Goal: Task Accomplishment & Management: Use online tool/utility

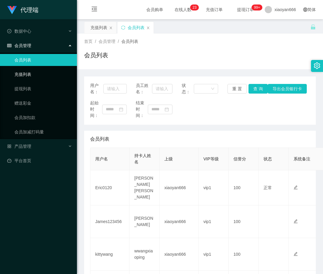
click at [30, 72] on link "充值列表" at bounding box center [43, 74] width 58 height 12
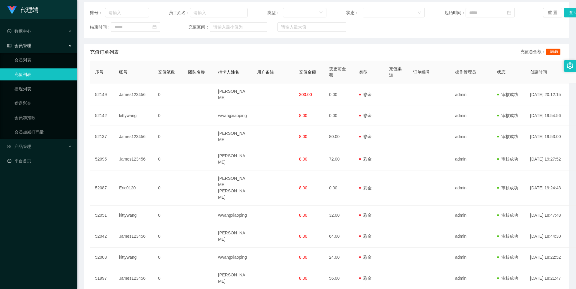
scroll to position [54, 0]
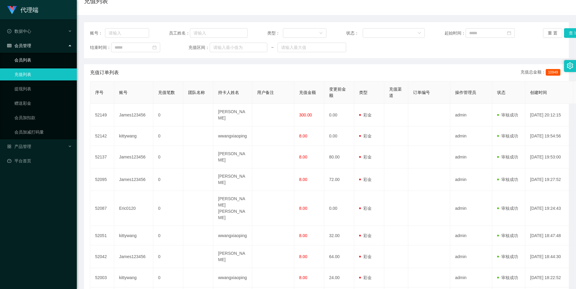
click at [48, 61] on link "会员列表" at bounding box center [43, 60] width 58 height 12
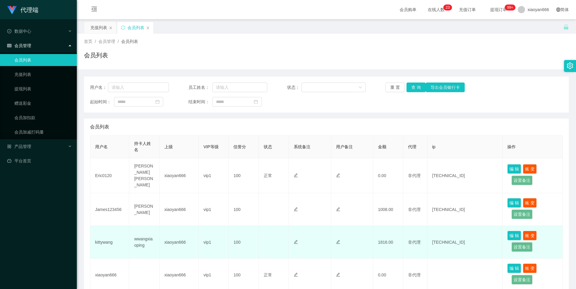
click at [106, 241] on td "kittywang" at bounding box center [109, 242] width 39 height 33
copy td "kittywang"
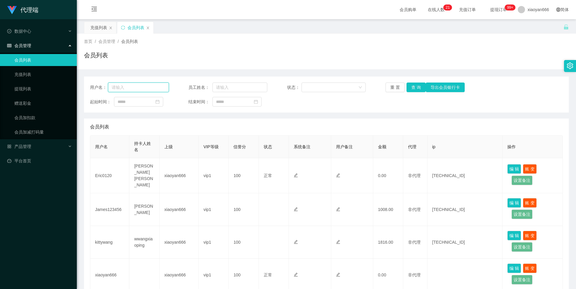
click at [131, 89] on input "text" at bounding box center [138, 88] width 61 height 10
paste input "kittywang"
type input "kittywang"
click at [322, 88] on button "查 询" at bounding box center [416, 88] width 19 height 10
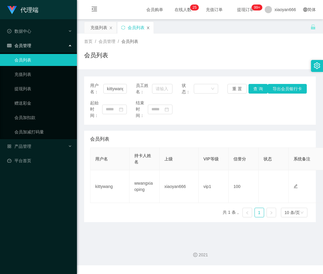
click at [149, 29] on icon "图标: close" at bounding box center [148, 28] width 4 height 4
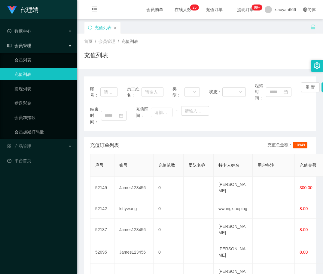
click at [118, 31] on div "充值列表" at bounding box center [102, 27] width 36 height 11
click at [116, 27] on icon "图标: close" at bounding box center [115, 28] width 4 height 4
click at [115, 27] on icon "图标: close" at bounding box center [115, 28] width 4 height 4
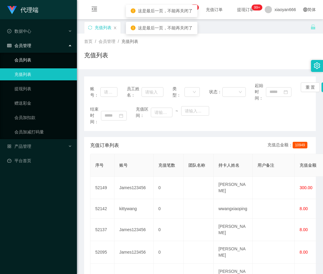
click at [44, 62] on link "会员列表" at bounding box center [43, 60] width 58 height 12
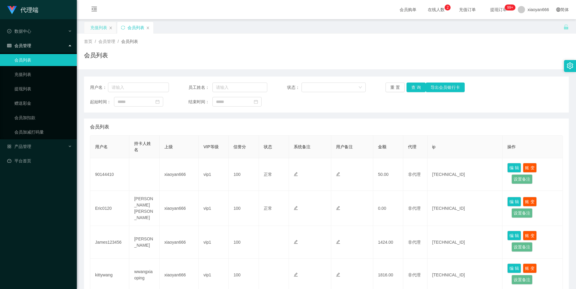
click at [102, 28] on div "充值列表" at bounding box center [98, 27] width 17 height 11
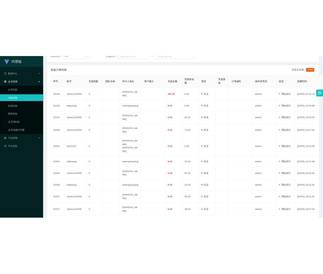
scroll to position [114, 0]
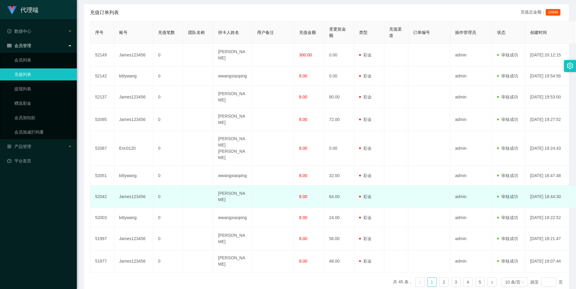
click at [226, 186] on td "[PERSON_NAME]" at bounding box center [232, 197] width 39 height 23
copy td "[PERSON_NAME]"
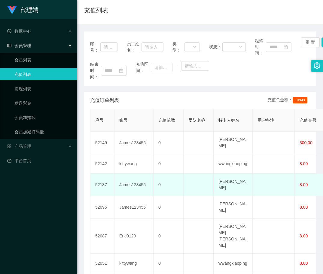
scroll to position [0, 0]
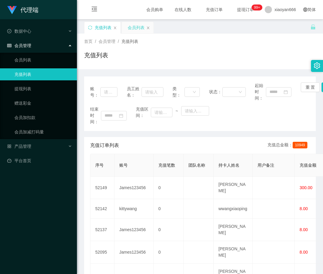
click at [133, 28] on div "会员列表" at bounding box center [136, 27] width 17 height 11
